Goal: Task Accomplishment & Management: Manage account settings

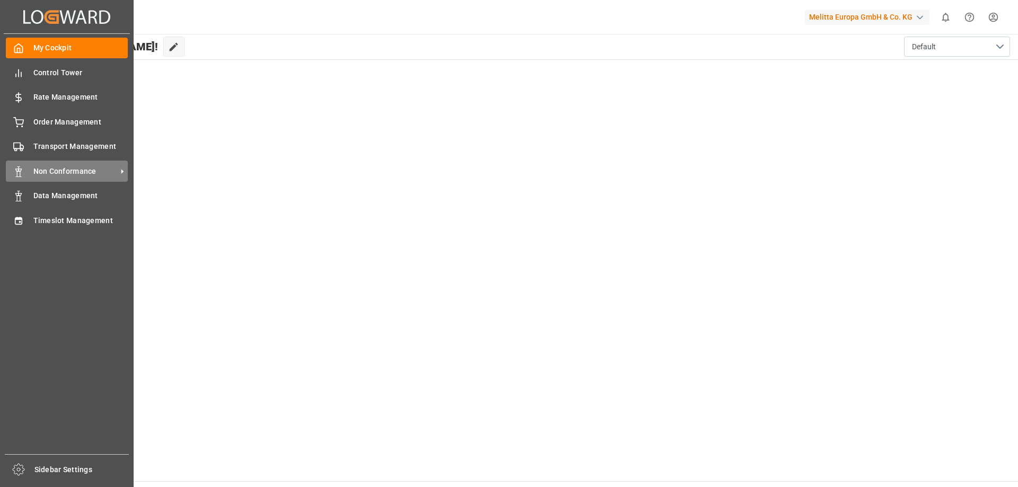
click at [59, 171] on span "Non Conformance" at bounding box center [75, 171] width 84 height 11
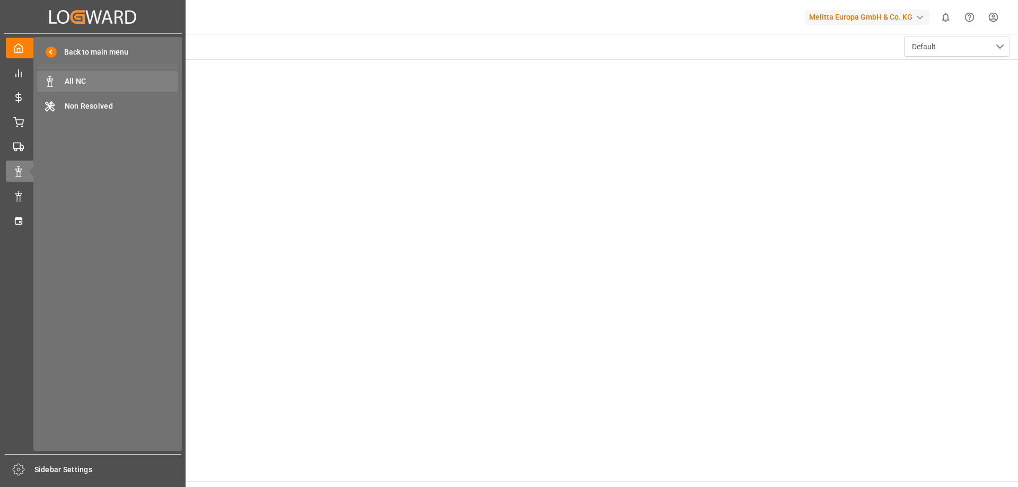
click at [122, 78] on span "All NC" at bounding box center [122, 81] width 114 height 11
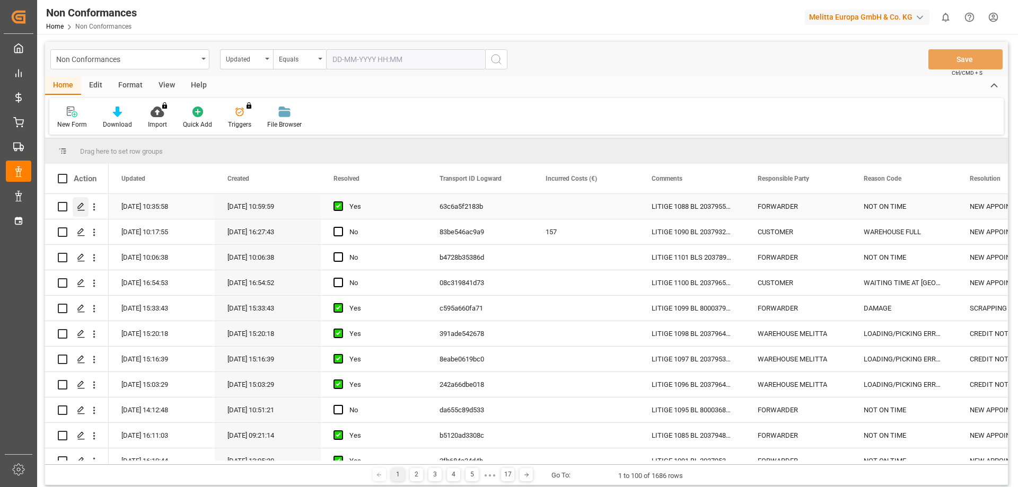
click at [86, 204] on div "Press SPACE to select this row." at bounding box center [81, 207] width 16 height 20
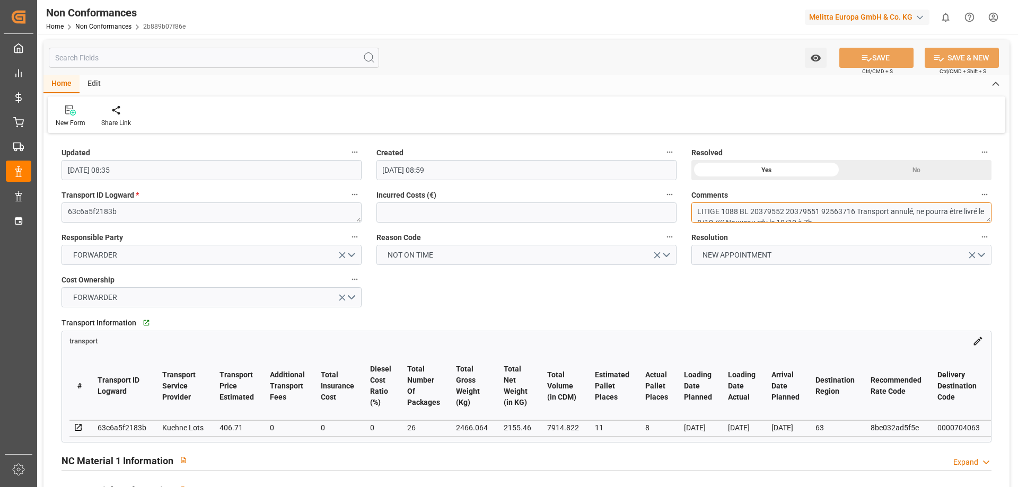
click at [735, 212] on textarea "LITIGE 1088 BL 20379552 20379551 92563716 Transport annulé, ne pourra être livr…" at bounding box center [841, 212] width 300 height 20
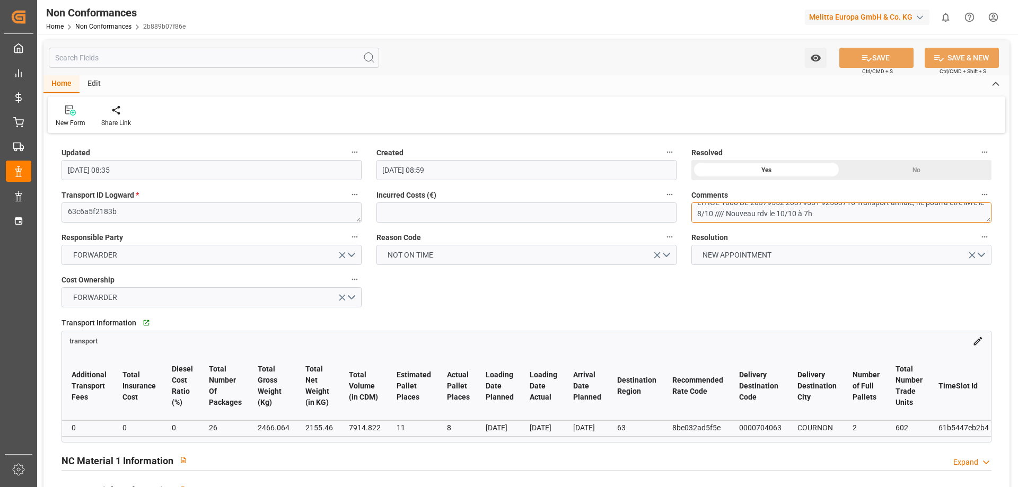
scroll to position [0, 19]
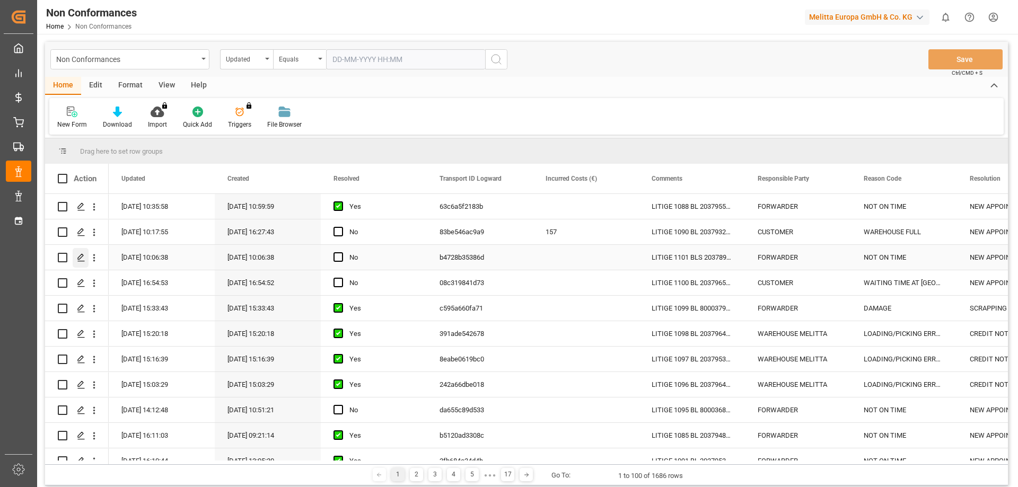
click at [85, 259] on icon "Press SPACE to select this row." at bounding box center [81, 257] width 8 height 8
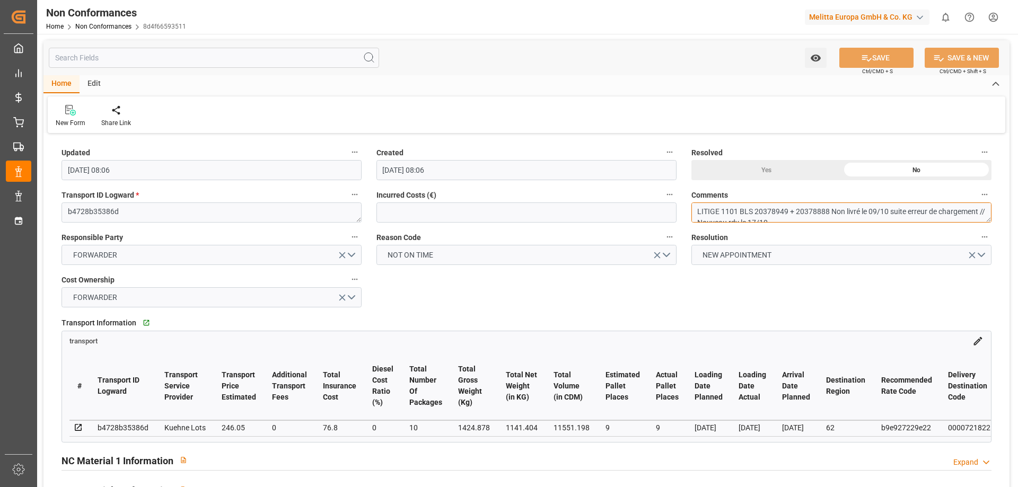
click at [750, 214] on textarea "LITIGE 1101 BLS 20378949 + 20378888 Non livré le 09/10 suite erreur de chargeme…" at bounding box center [841, 212] width 300 height 20
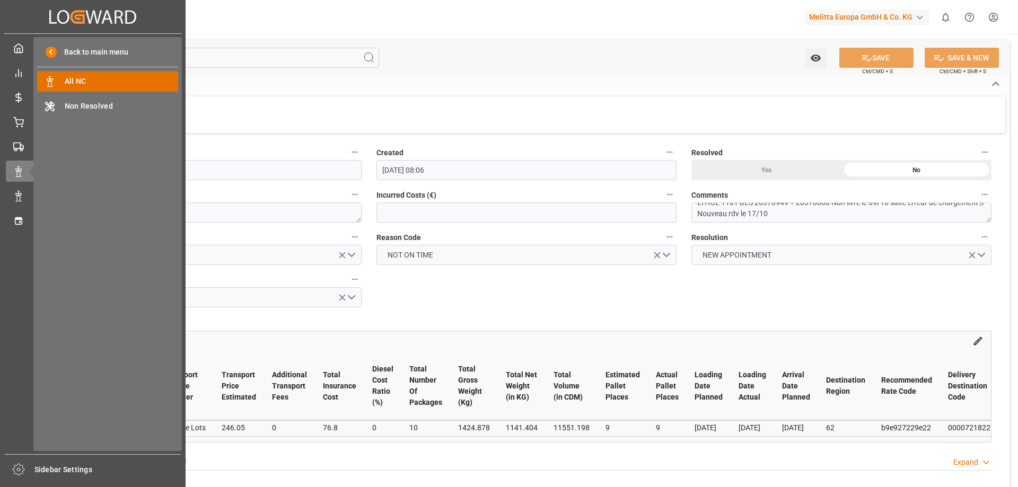
click at [86, 80] on span "All NC" at bounding box center [122, 81] width 114 height 11
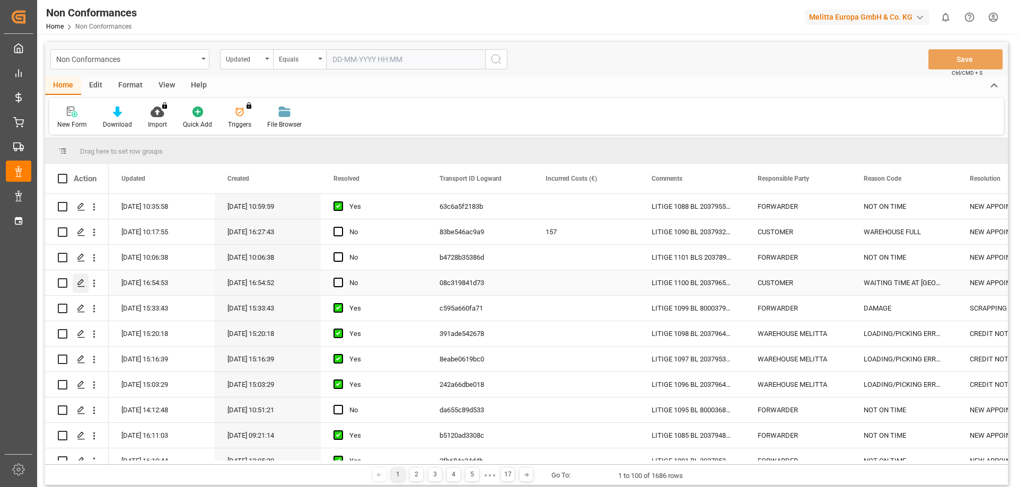
click at [82, 283] on polygon "Press SPACE to select this row." at bounding box center [80, 282] width 5 height 5
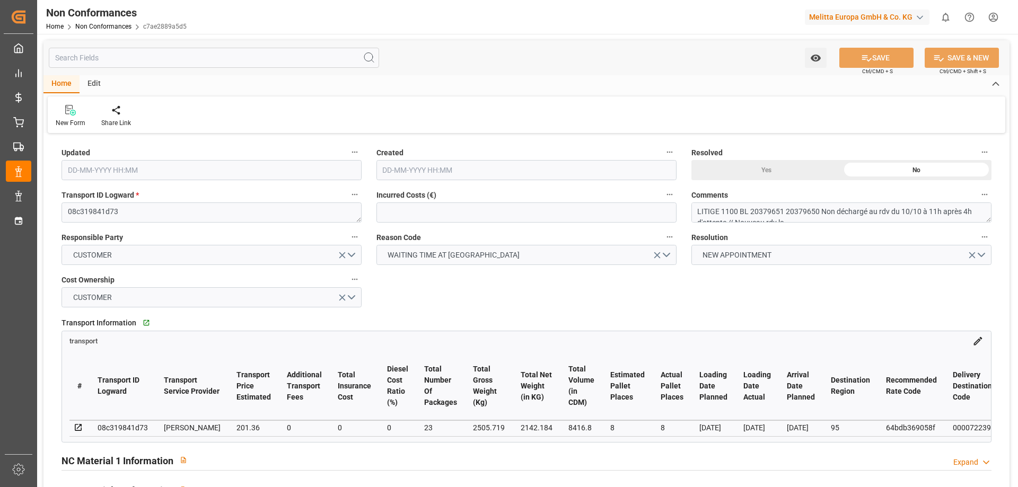
type input "[DATE] 14:54"
click at [762, 216] on textarea "LITIGE 1100 BL 20379651 20379650 Non déchargé au rdv du 10/10 à 11h après 4h d'…" at bounding box center [841, 212] width 300 height 20
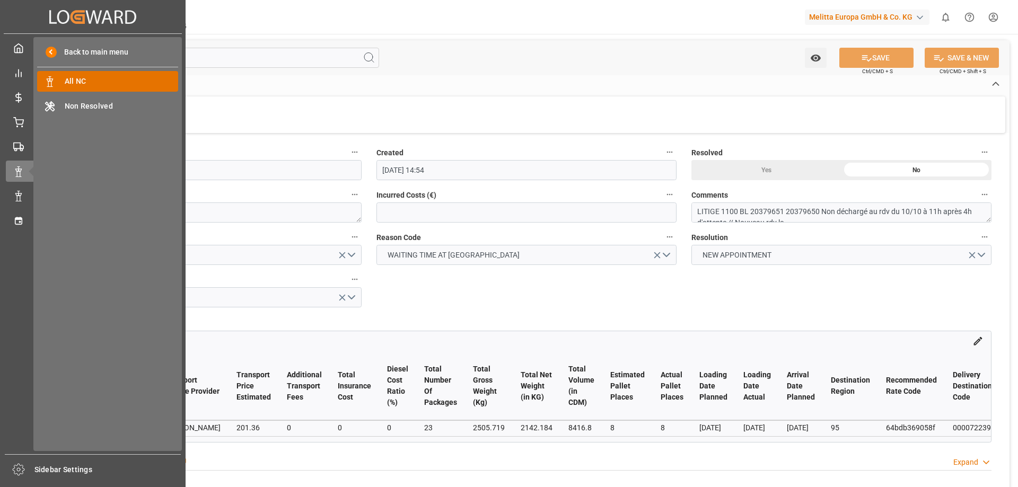
click at [81, 80] on span "All NC" at bounding box center [122, 81] width 114 height 11
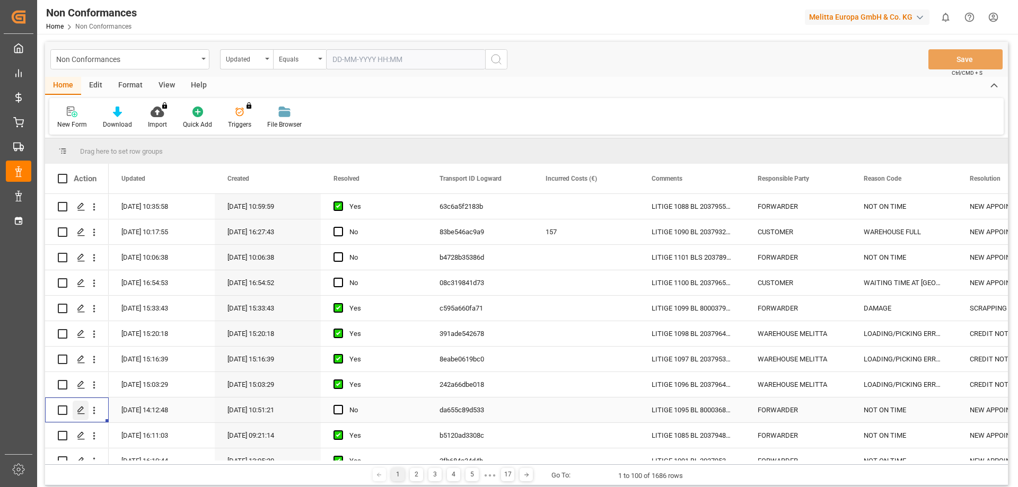
click at [84, 410] on icon "Press SPACE to select this row." at bounding box center [81, 410] width 8 height 8
